Goal: Task Accomplishment & Management: Complete application form

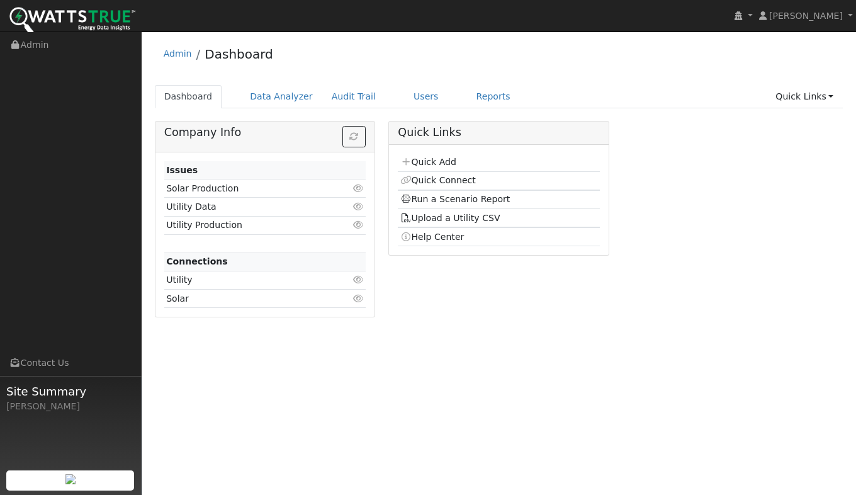
click at [423, 165] on link "Quick Add" at bounding box center [428, 162] width 56 height 10
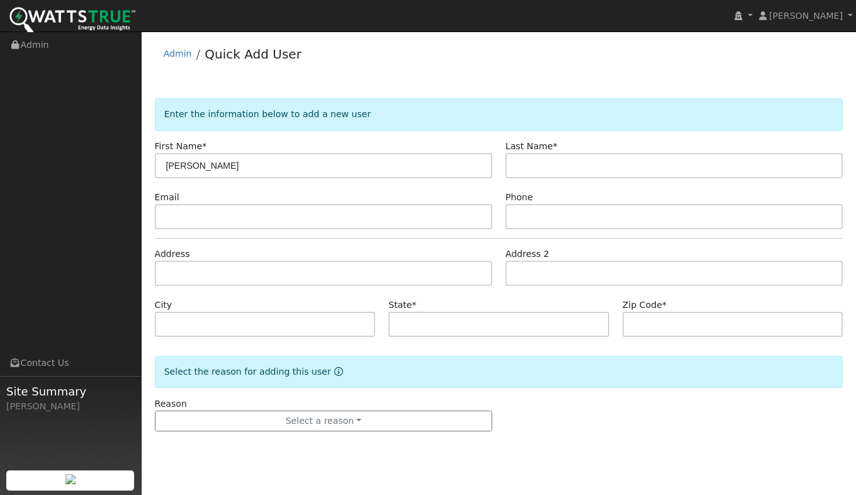
type input "[PERSON_NAME]"
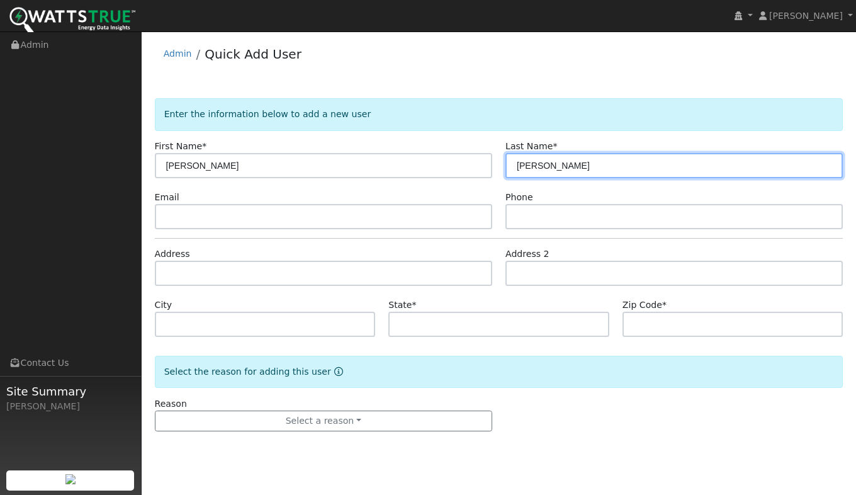
type input "[PERSON_NAME]"
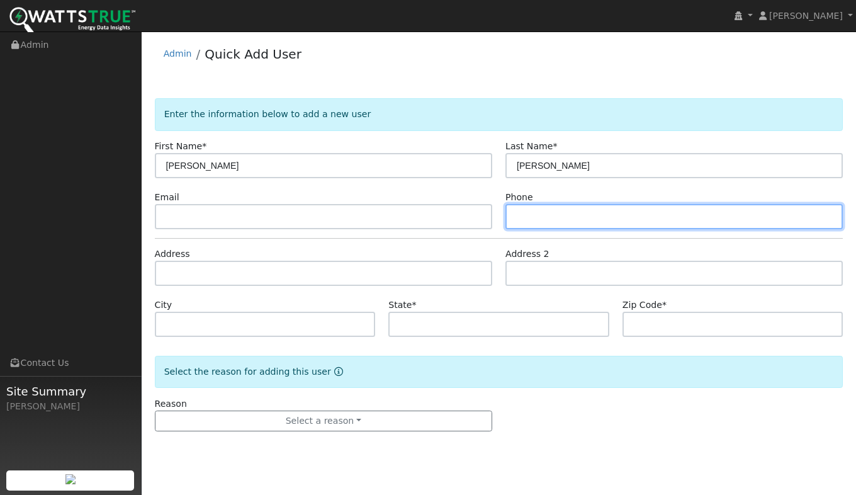
click at [533, 223] on input "text" at bounding box center [675, 216] width 338 height 25
type input "9256422508"
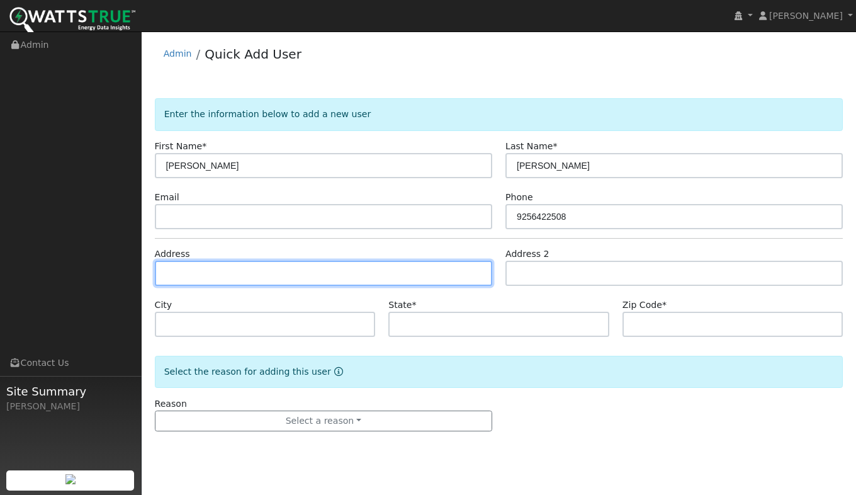
click at [233, 276] on input "text" at bounding box center [324, 273] width 338 height 25
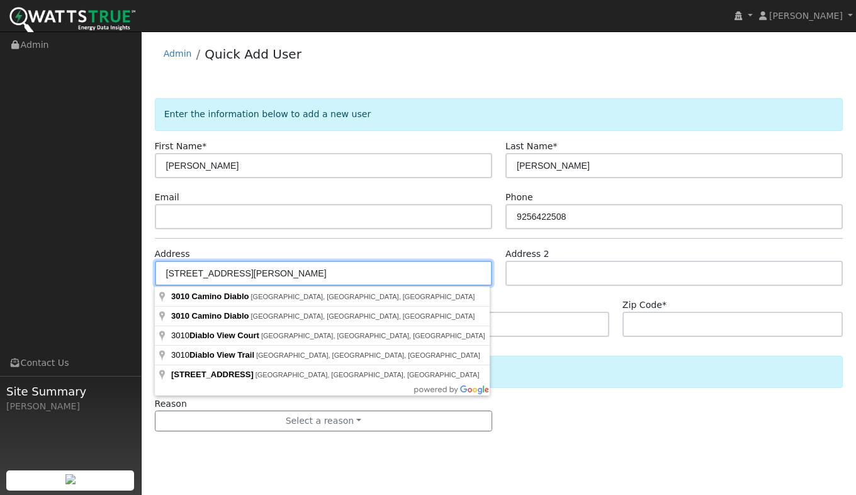
type input "3010 Camino Diablo"
type input "[PERSON_NAME]"
type input "CA"
type input "94514"
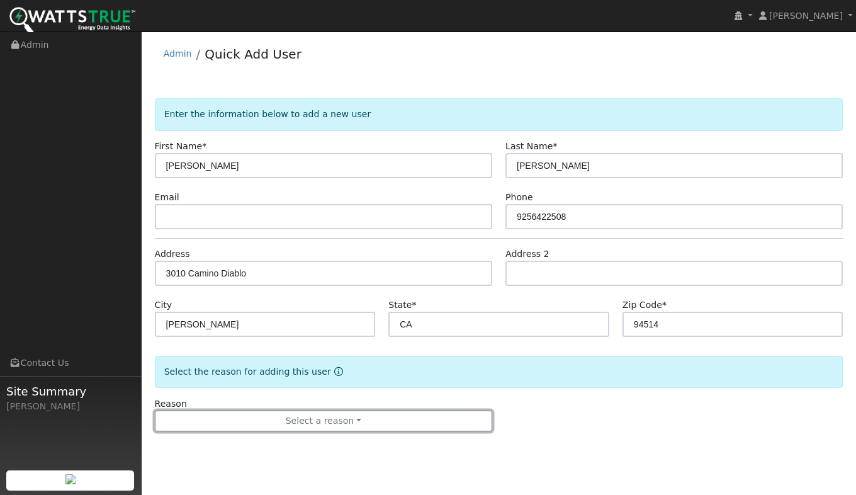
click at [293, 416] on button "Select a reason" at bounding box center [324, 421] width 338 height 21
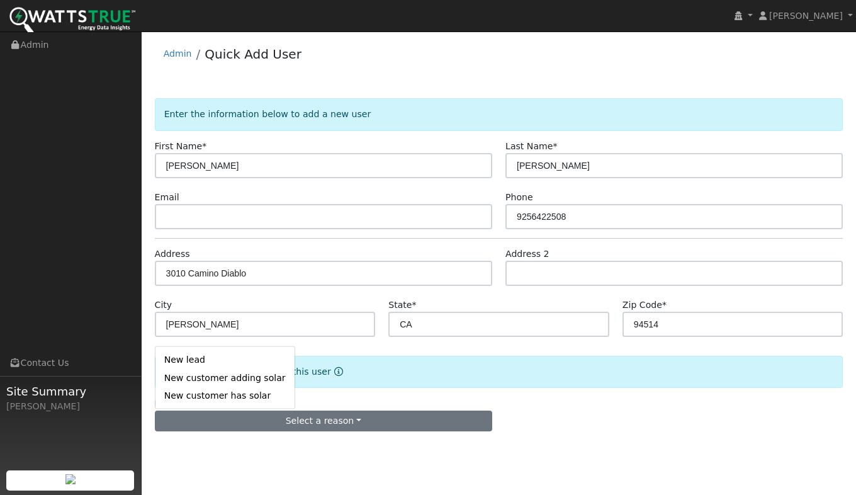
click at [217, 356] on link "New lead" at bounding box center [225, 360] width 139 height 18
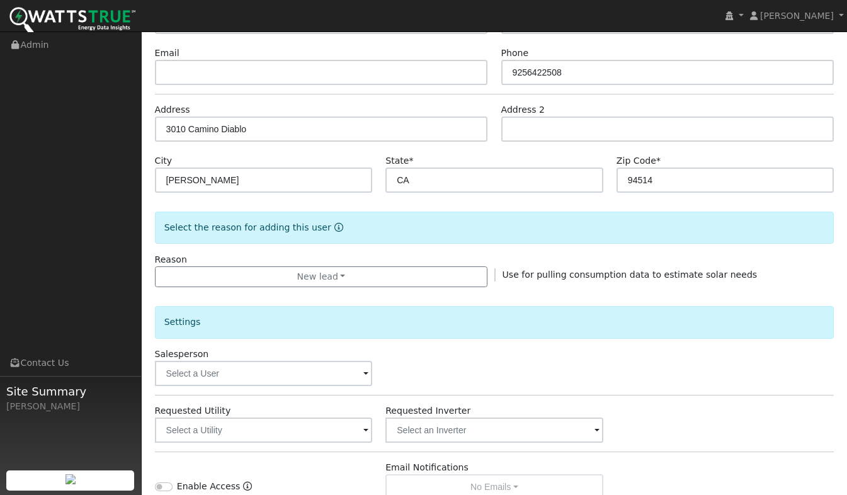
scroll to position [319, 0]
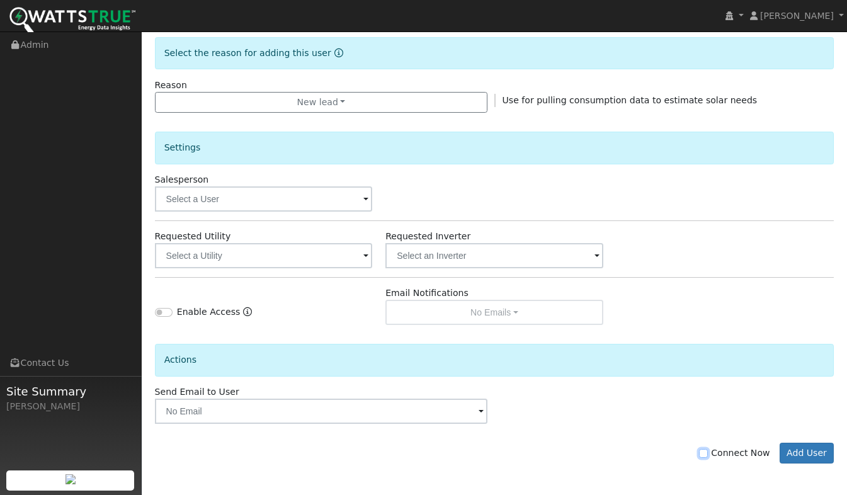
click at [708, 451] on input "Connect Now" at bounding box center [703, 453] width 9 height 9
checkbox input "true"
click at [807, 451] on button "Add User" at bounding box center [807, 453] width 55 height 21
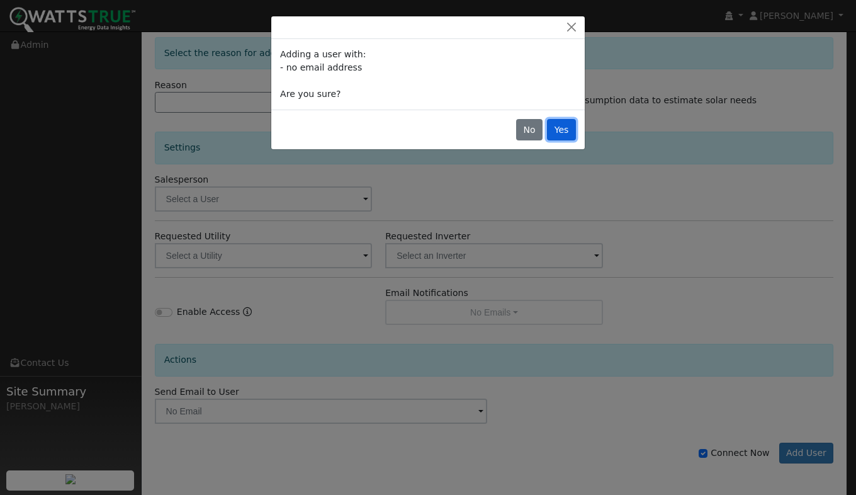
click at [560, 137] on button "Yes" at bounding box center [561, 129] width 29 height 21
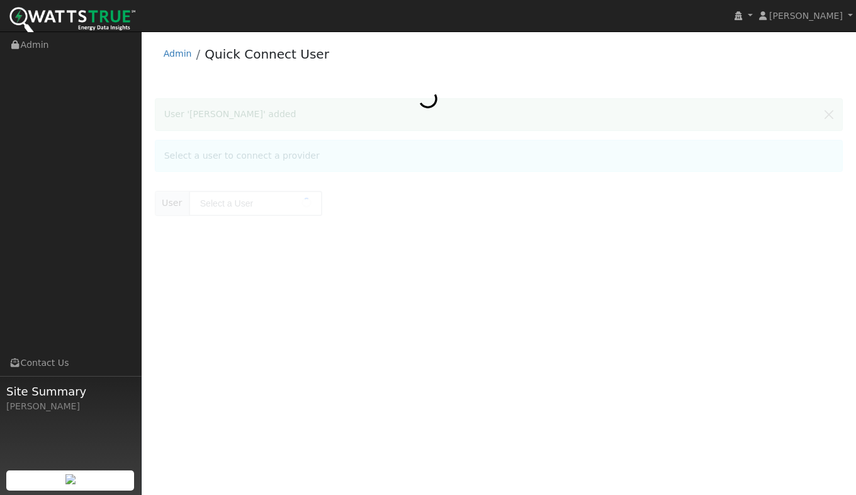
type input "[PERSON_NAME]"
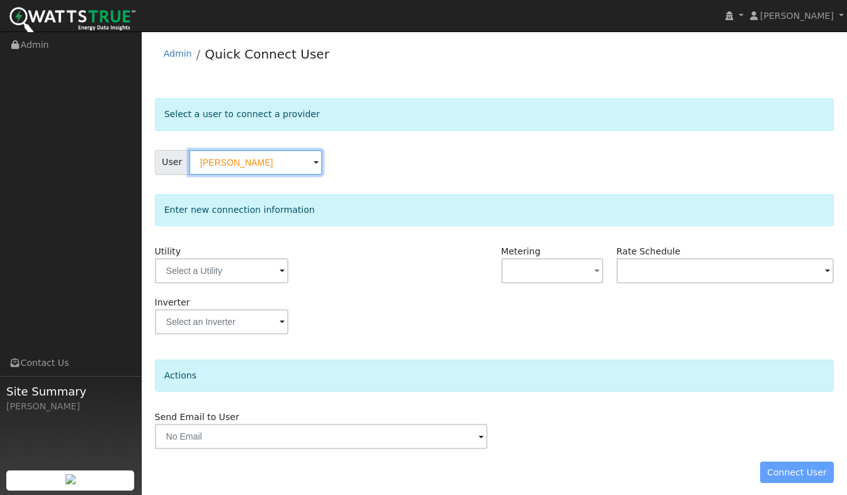
scroll to position [7, 0]
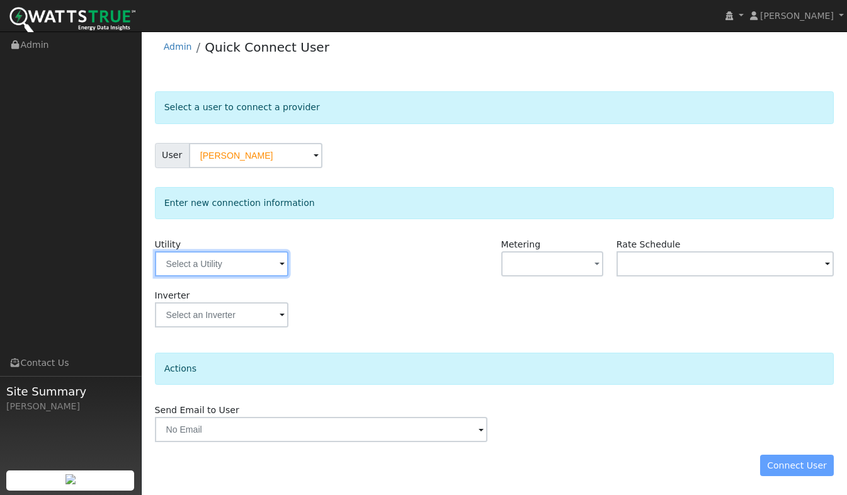
click at [186, 257] on input "text" at bounding box center [221, 263] width 133 height 25
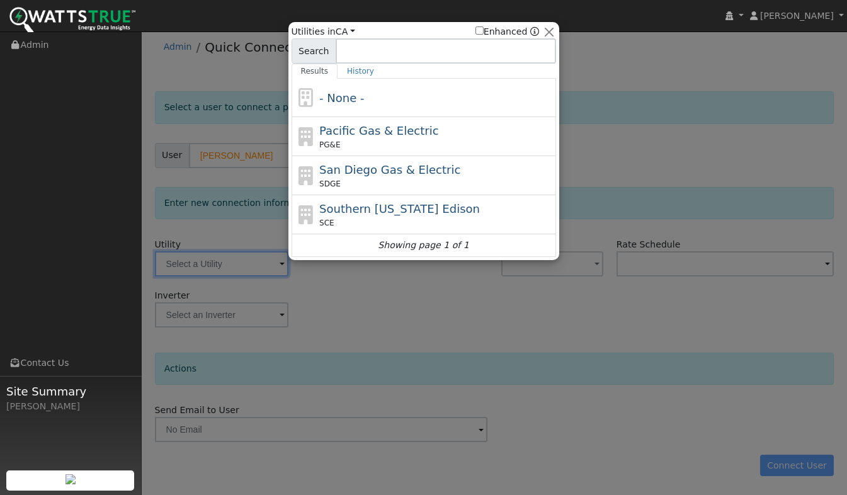
click at [354, 143] on div "PG&E" at bounding box center [436, 144] width 234 height 11
type input "PG&E"
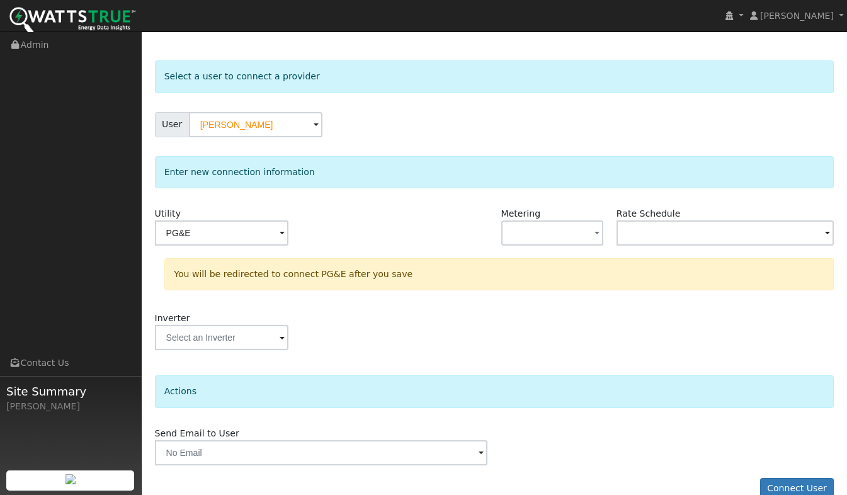
scroll to position [60, 0]
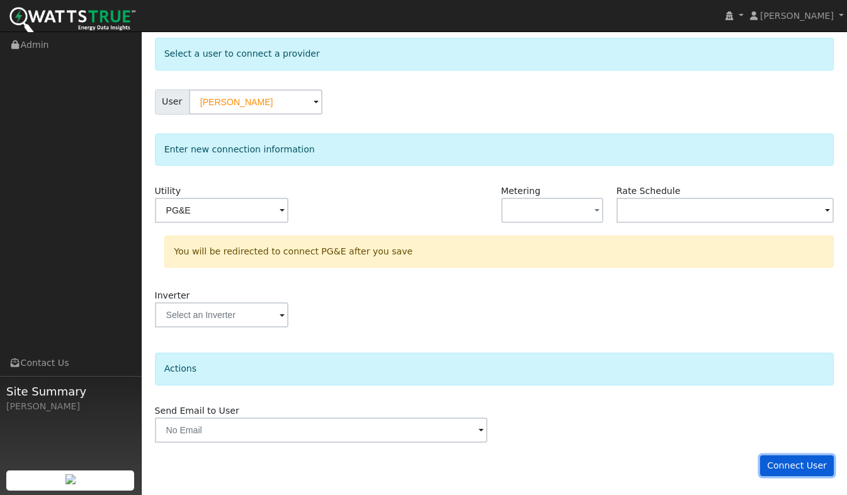
click at [820, 463] on button "Connect User" at bounding box center [797, 465] width 74 height 21
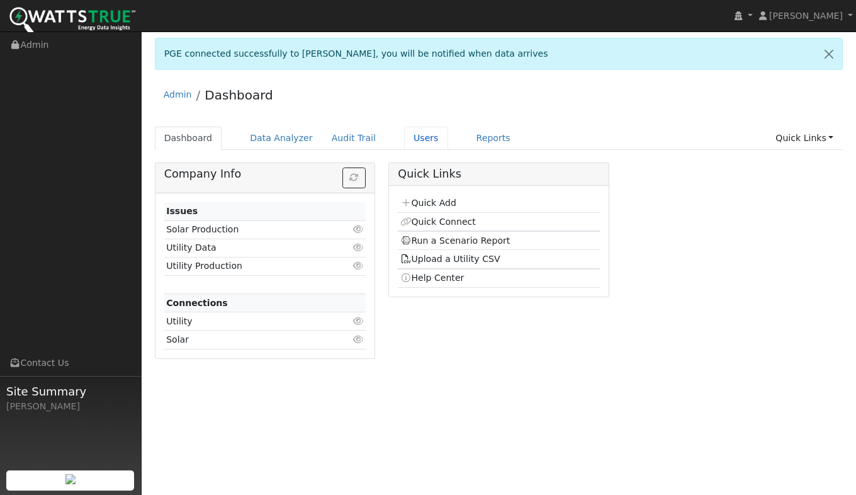
click at [404, 139] on link "Users" at bounding box center [426, 138] width 44 height 23
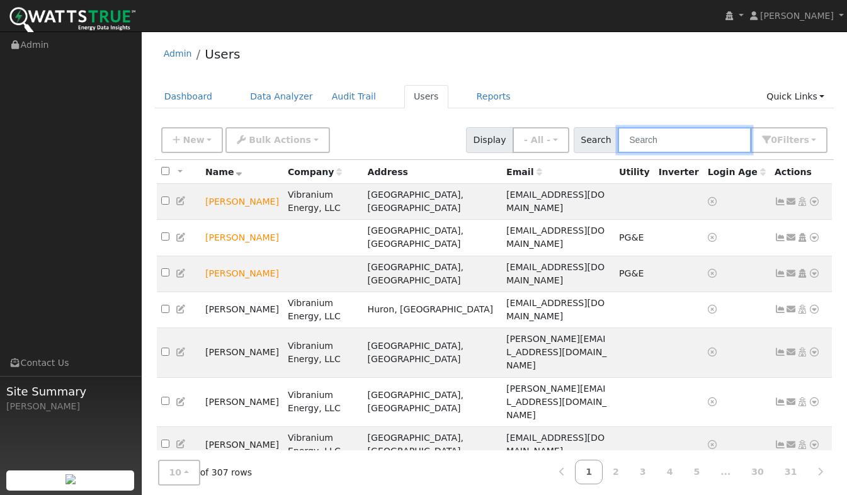
click at [657, 140] on input "text" at bounding box center [684, 140] width 133 height 26
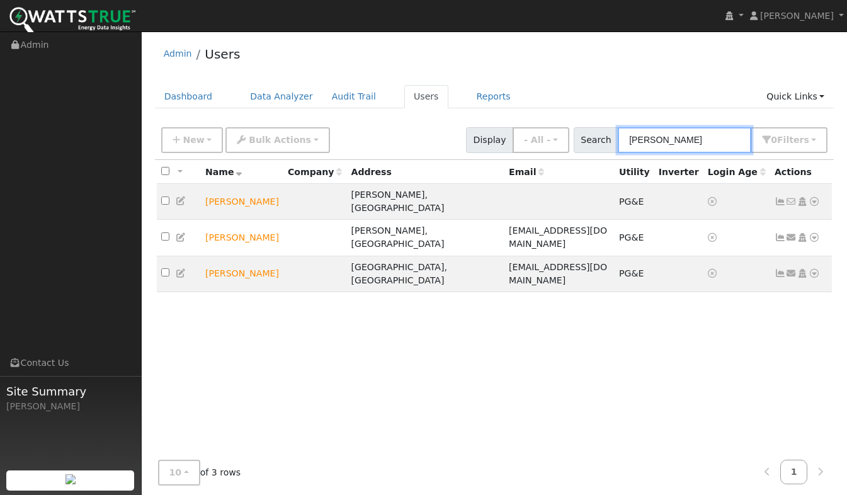
type input "Linda"
click at [814, 198] on icon at bounding box center [814, 201] width 11 height 9
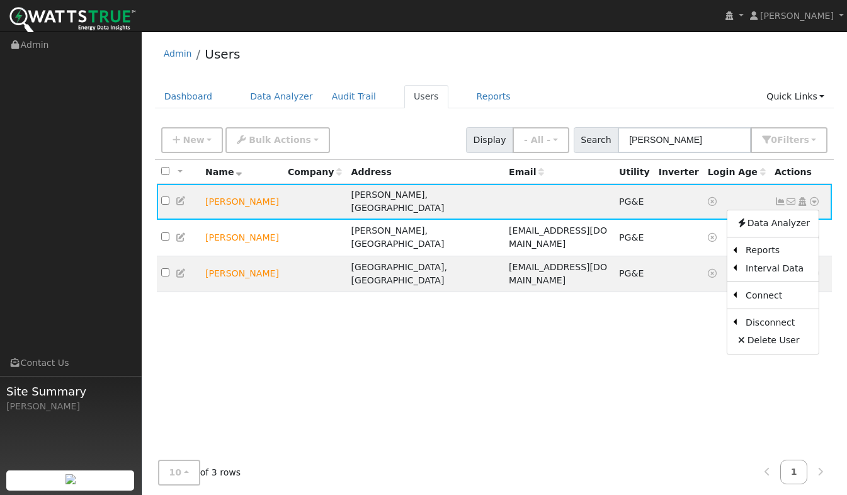
click at [0, 0] on link "Scenario" at bounding box center [0, 0] width 0 height 0
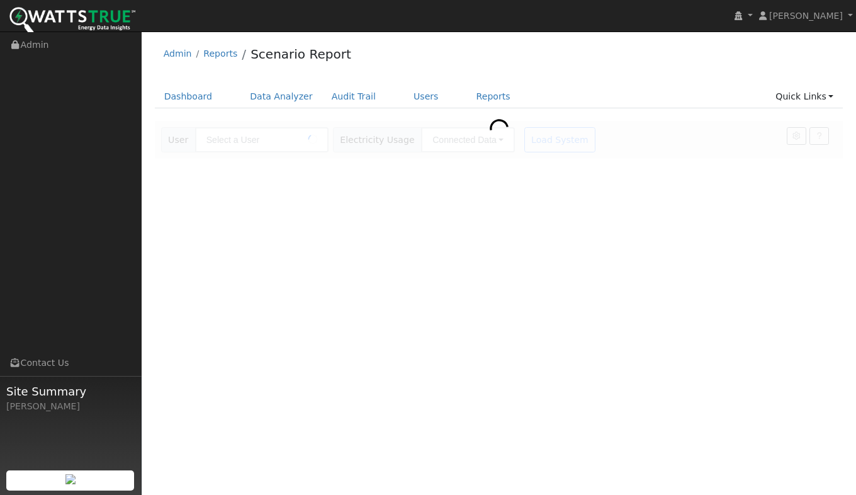
type input "[PERSON_NAME]"
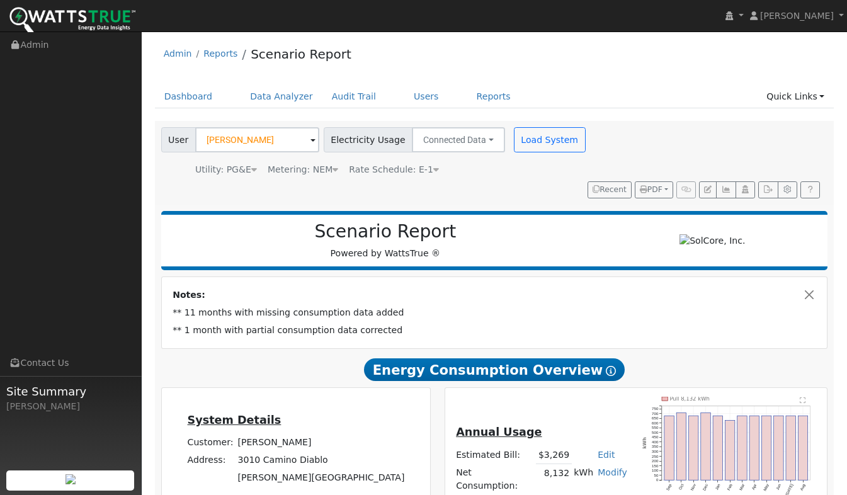
click at [832, 364] on div "Scenario Report Powered by WattsTrue ® Notes: ** 11 months with missing consump…" at bounding box center [494, 476] width 679 height 542
